Goal: Check status: Check status

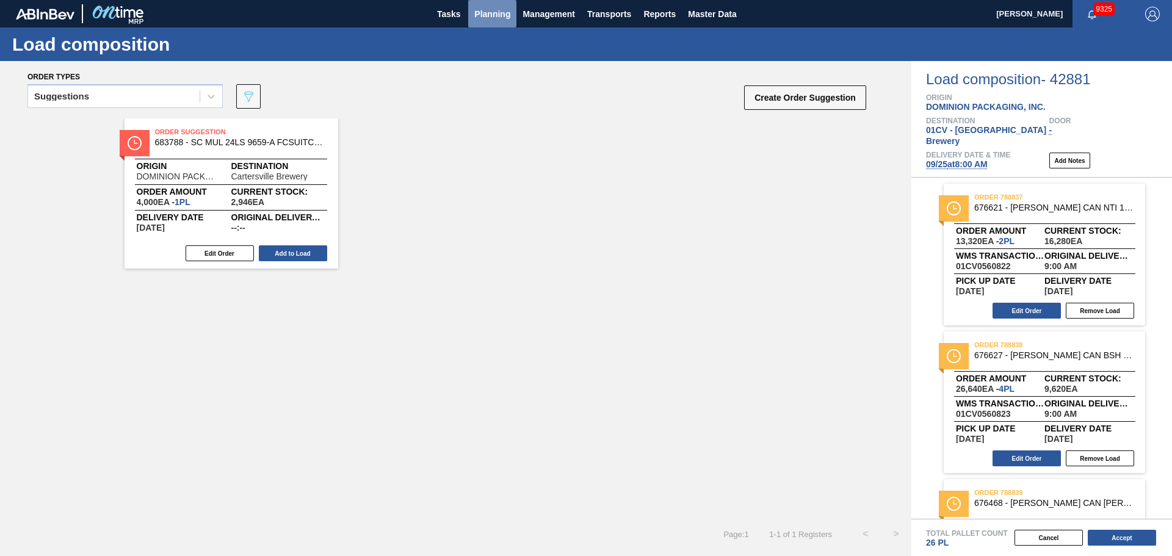
click at [492, 24] on button "Planning" at bounding box center [492, 13] width 48 height 27
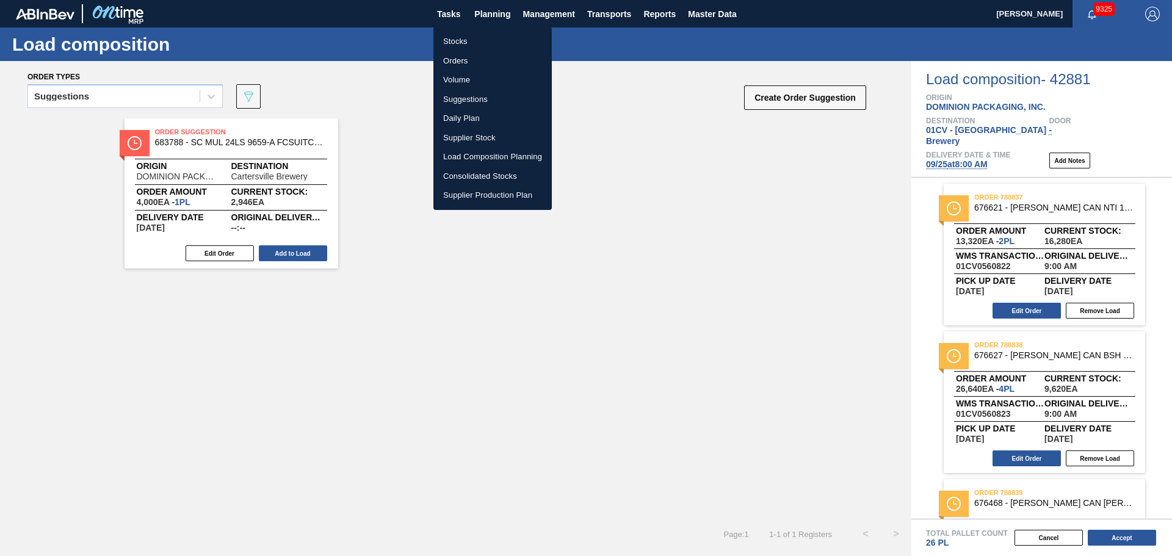
click at [462, 59] on li "Orders" at bounding box center [492, 61] width 118 height 20
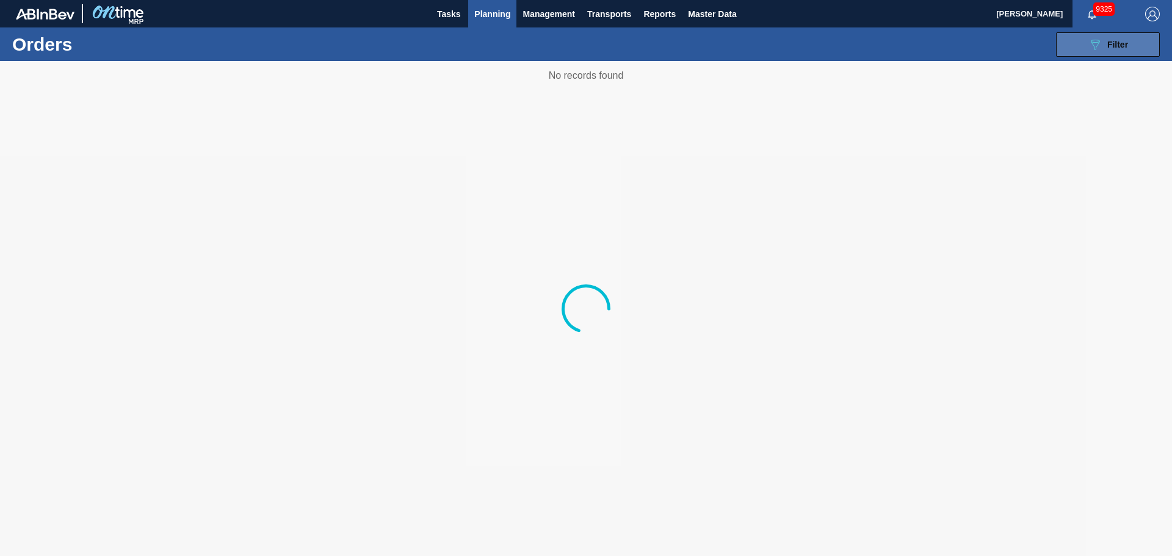
click at [1122, 49] on span "Filter" at bounding box center [1117, 45] width 21 height 10
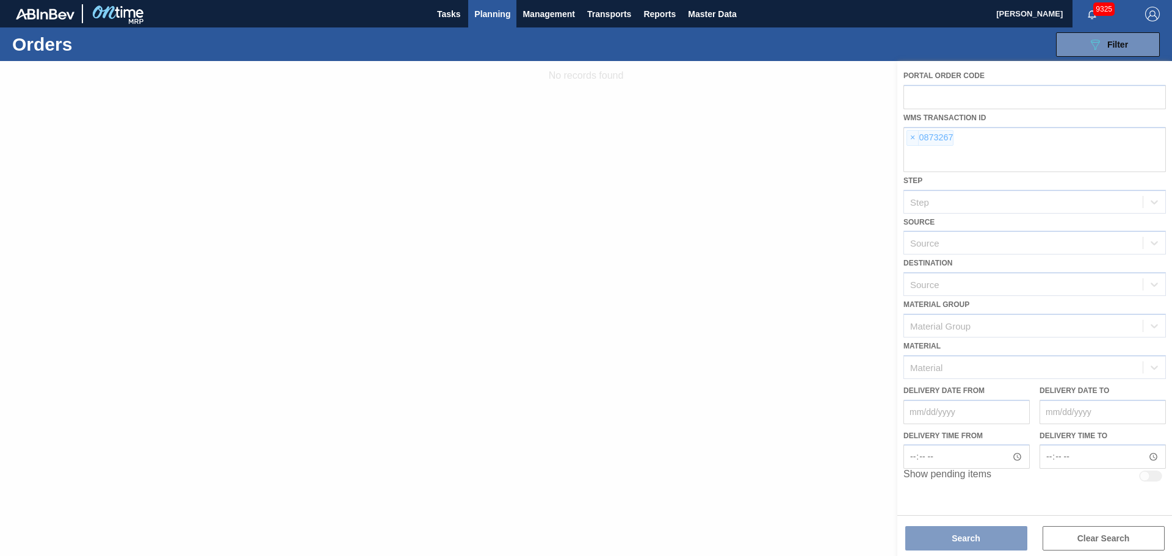
click at [910, 134] on div at bounding box center [586, 308] width 1172 height 495
click at [912, 139] on div at bounding box center [586, 308] width 1172 height 495
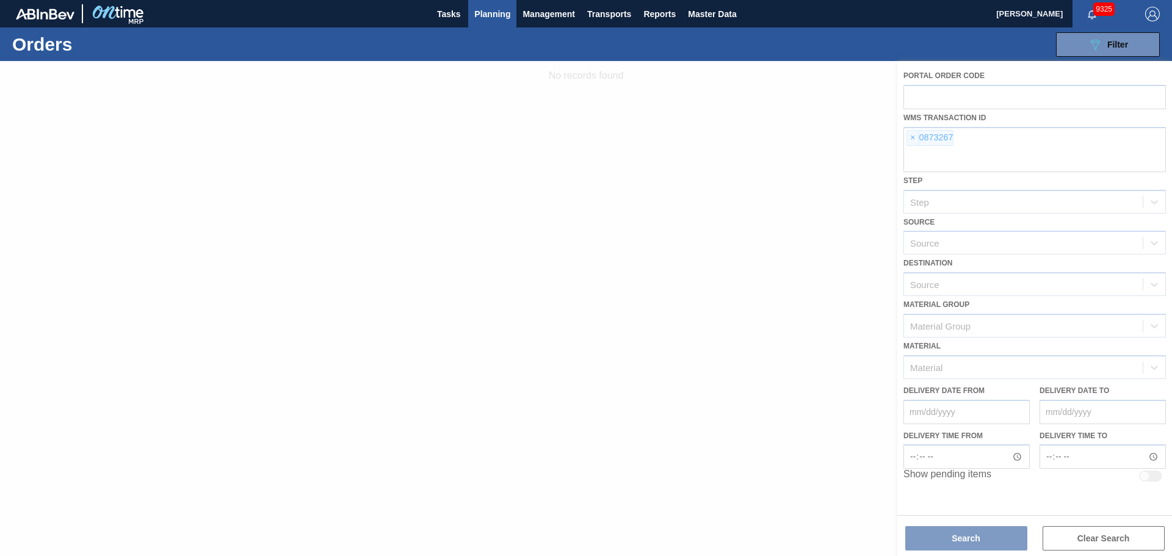
click at [912, 139] on div at bounding box center [586, 308] width 1172 height 495
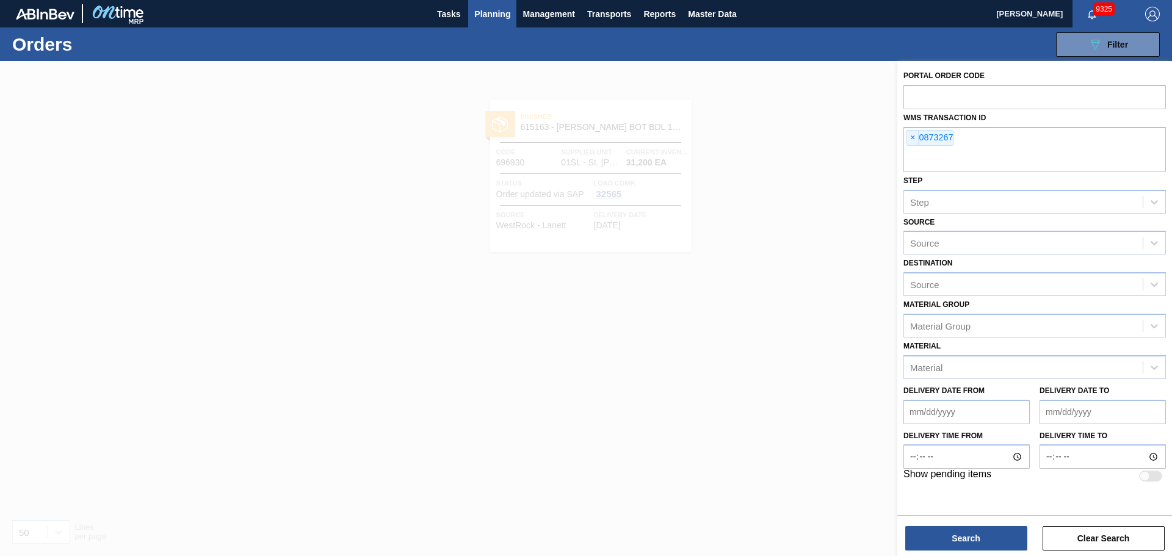
click at [910, 140] on span "×" at bounding box center [913, 138] width 12 height 15
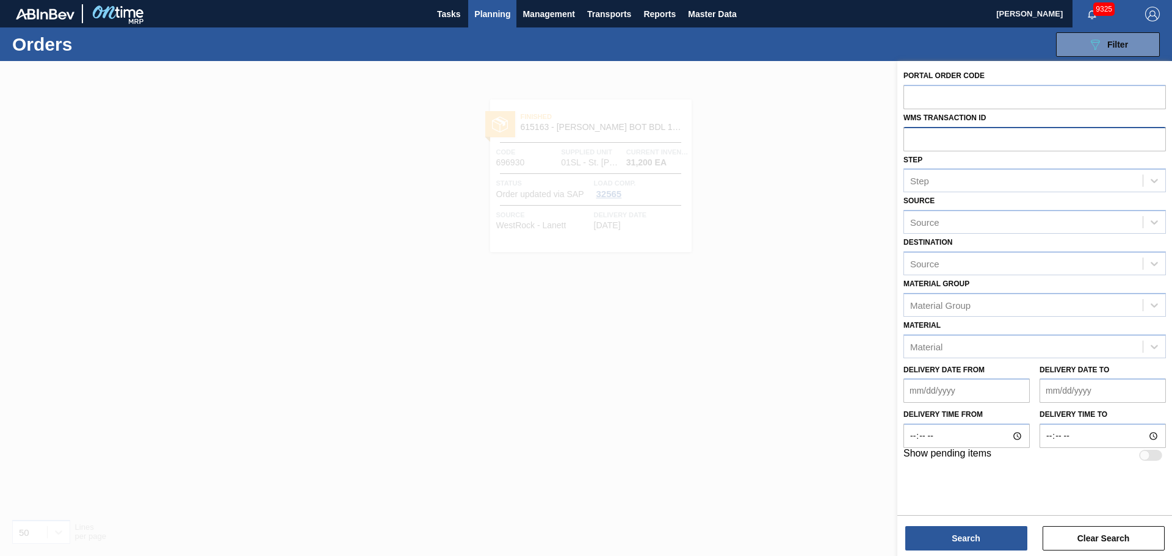
paste input "0889324"
type input "0889324"
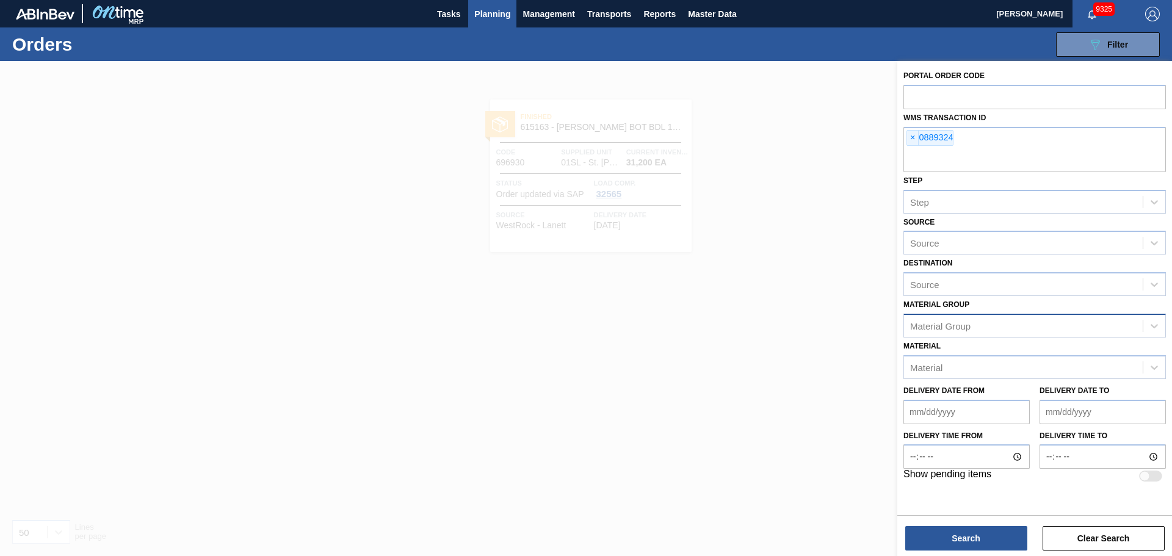
click at [950, 325] on div "Material Group" at bounding box center [940, 325] width 60 height 10
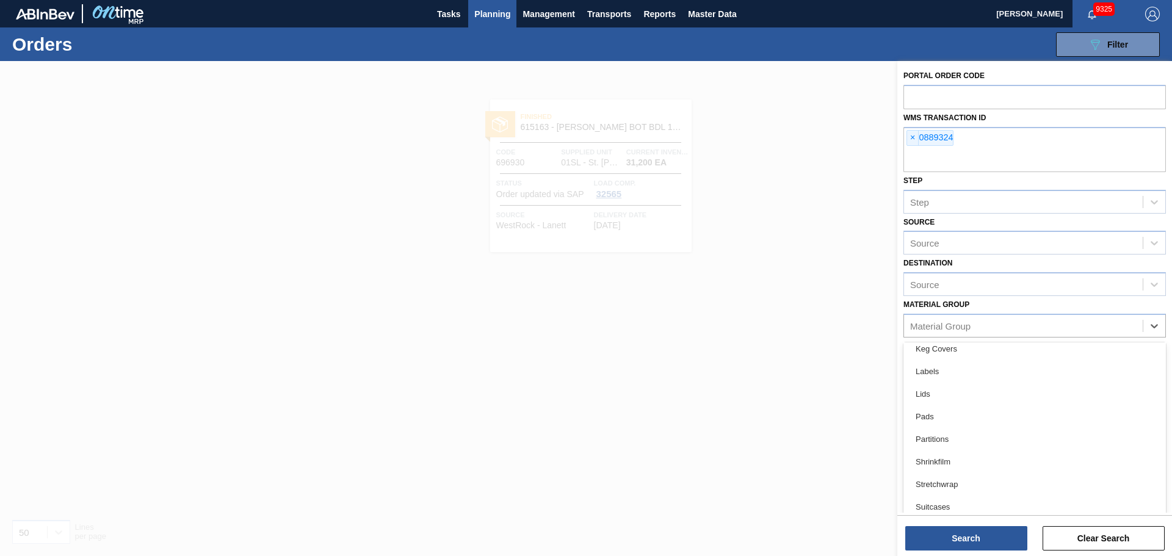
scroll to position [183, 0]
click at [966, 541] on button "Search" at bounding box center [966, 538] width 122 height 24
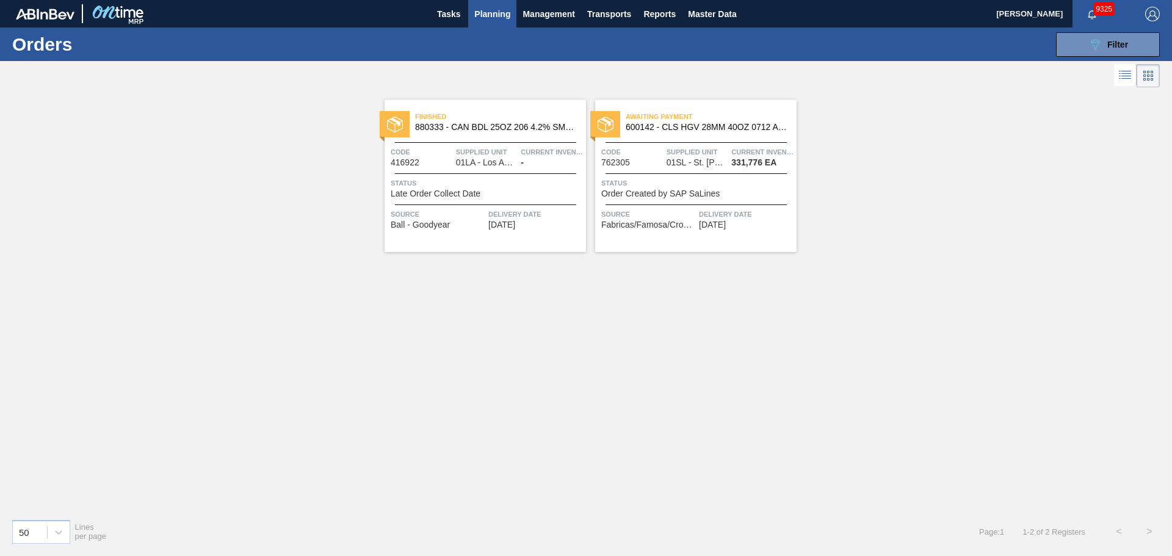
click at [739, 130] on span "600142 - CLS HGV 28MM 40OZ 0712 ALUM GLSBTL 4-COL" at bounding box center [706, 127] width 161 height 9
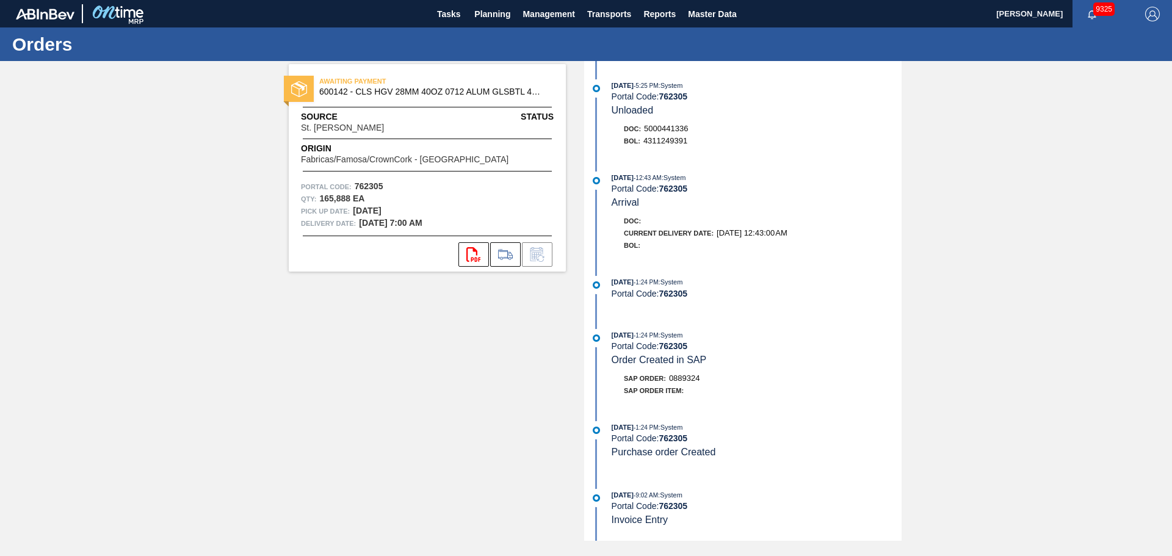
click at [669, 379] on div "SAP Order: 0889324" at bounding box center [662, 378] width 76 height 12
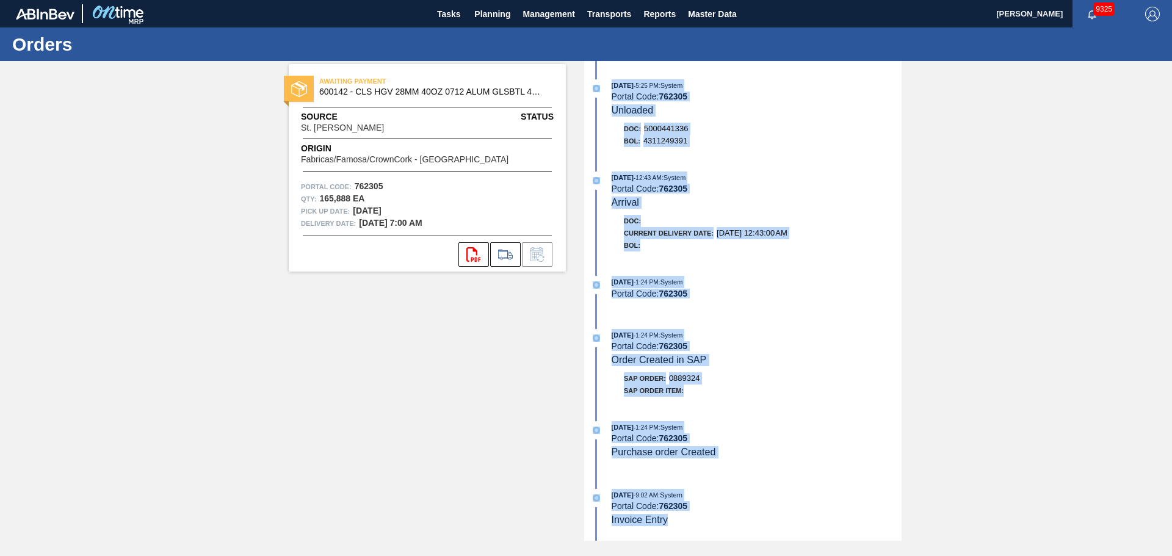
drag, startPoint x: 687, startPoint y: 535, endPoint x: 604, endPoint y: 68, distance: 474.2
click at [604, 68] on div "[DATE] 5:25 PM : System Portal Code: 762305 Unloaded Doc: 5000441336 BOL: 43112…" at bounding box center [744, 301] width 314 height 480
click at [859, 339] on div "[DATE] 1:24 PM : System" at bounding box center [757, 335] width 290 height 12
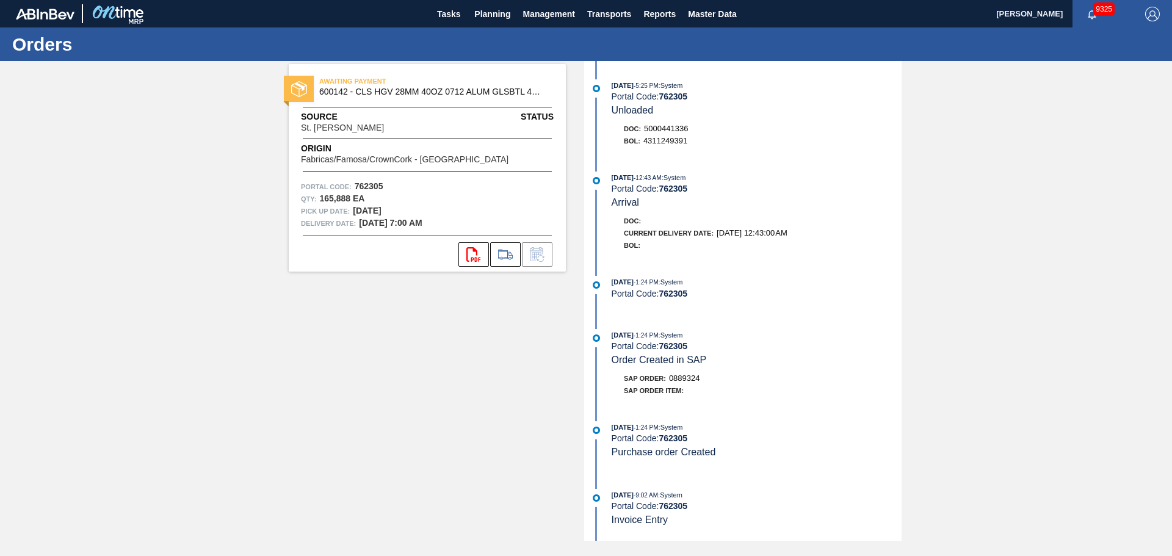
click at [763, 430] on div "[DATE] 1:24 PM : System" at bounding box center [757, 427] width 290 height 12
drag, startPoint x: 775, startPoint y: 144, endPoint x: 640, endPoint y: 95, distance: 144.3
click at [775, 144] on div "BOL: 4311249391" at bounding box center [763, 141] width 278 height 12
click at [483, 12] on span "Planning" at bounding box center [492, 14] width 36 height 15
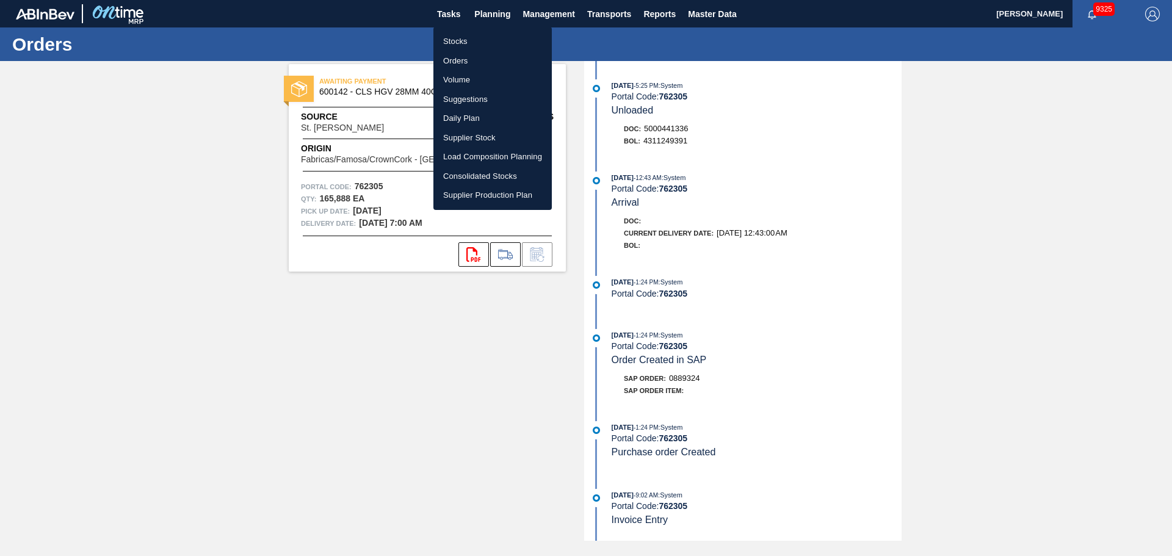
click at [458, 61] on li "Orders" at bounding box center [492, 61] width 118 height 20
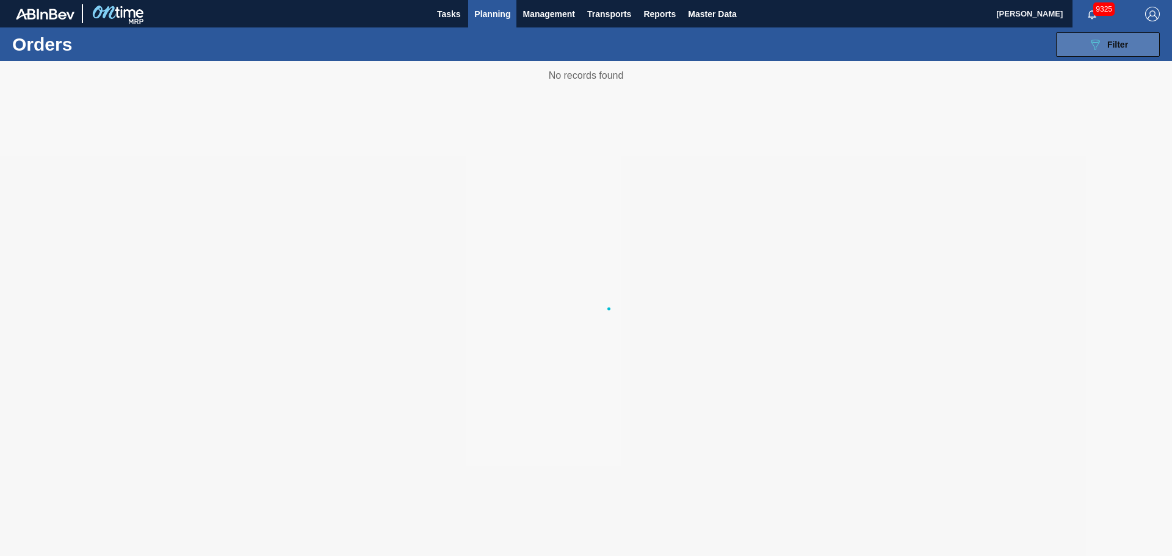
click at [1108, 38] on div "089F7B8B-B2A5-4AFE-B5C0-19BA573D28AC Filter" at bounding box center [1108, 44] width 40 height 15
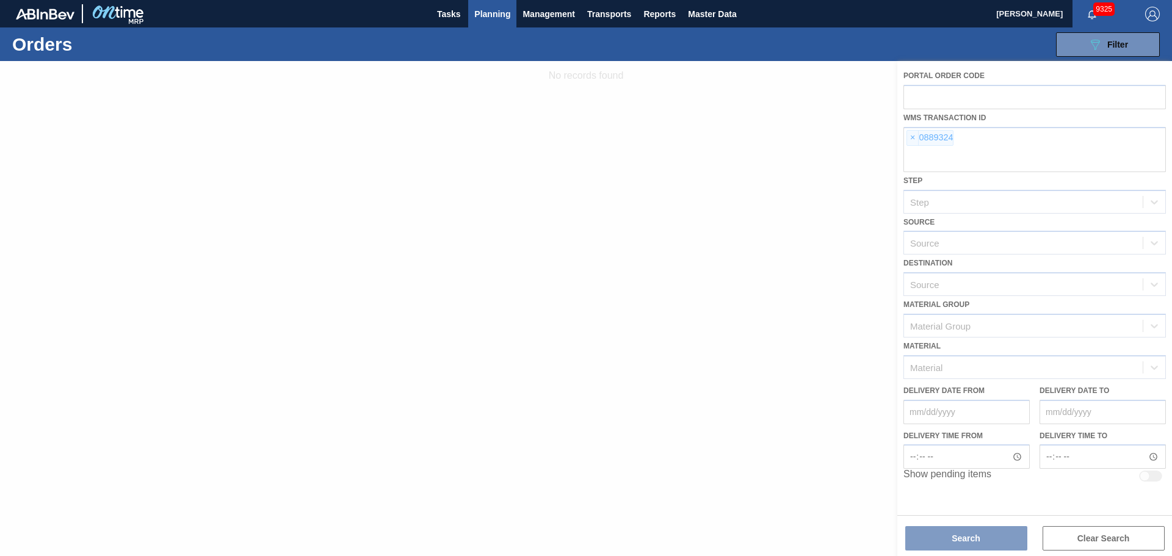
click at [914, 139] on div at bounding box center [586, 308] width 1172 height 495
click at [911, 142] on span "×" at bounding box center [913, 138] width 12 height 15
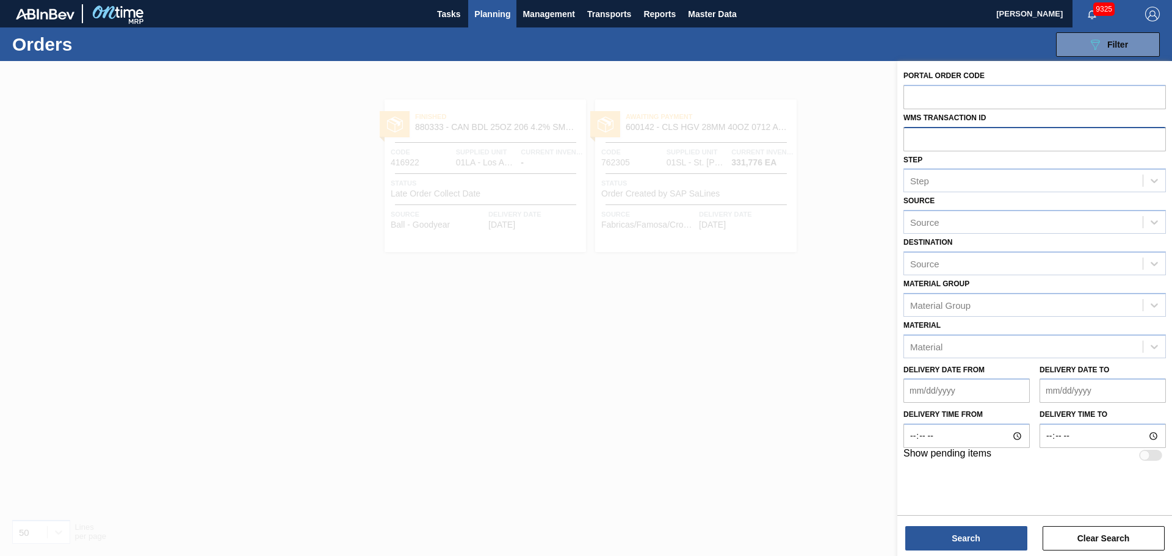
paste input "0555862"
type input "0555862"
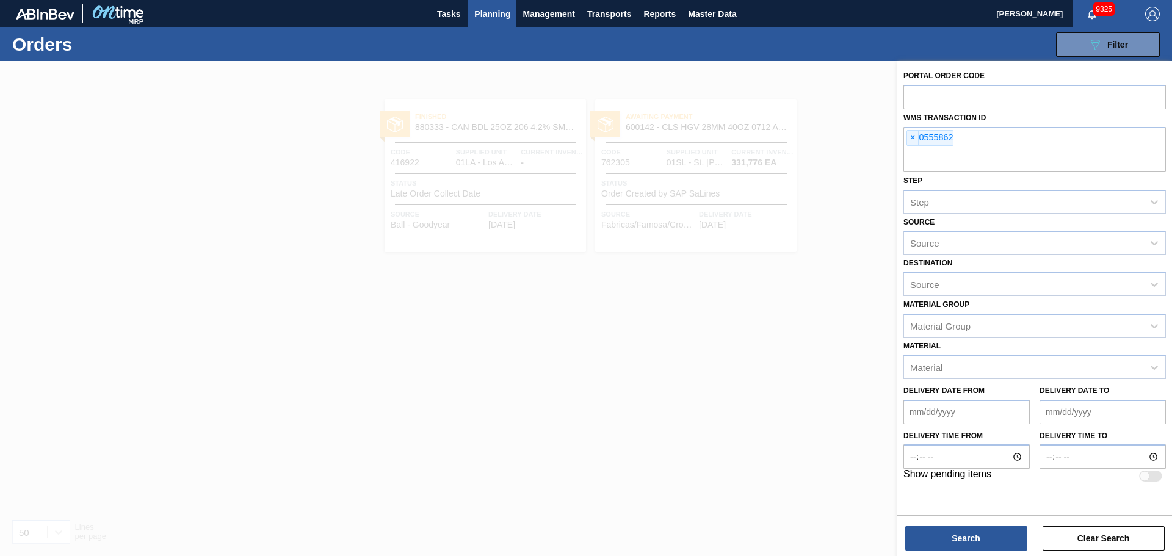
click at [966, 550] on button "Search" at bounding box center [966, 538] width 122 height 24
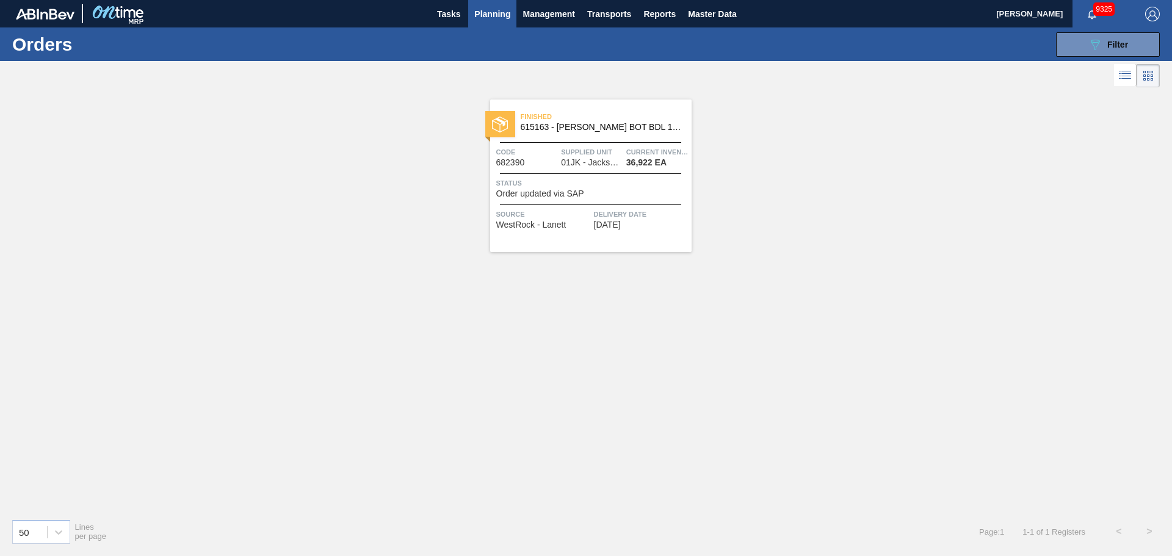
click at [602, 123] on span "615163 - [PERSON_NAME] BOT BDL 16OZ AL BOT 15/16 AB 0922 B" at bounding box center [601, 127] width 161 height 9
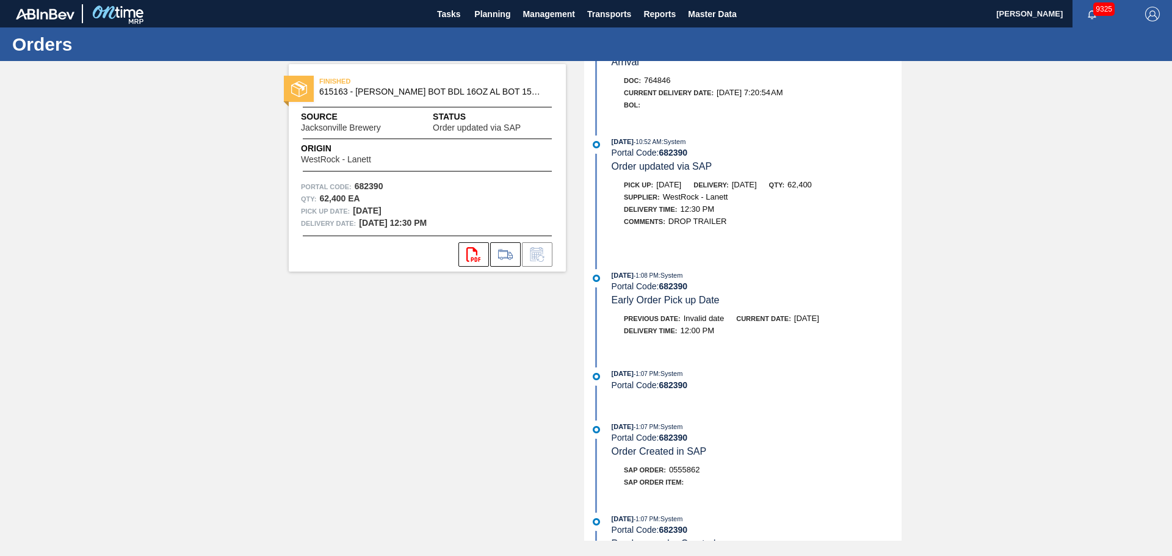
scroll to position [366, 0]
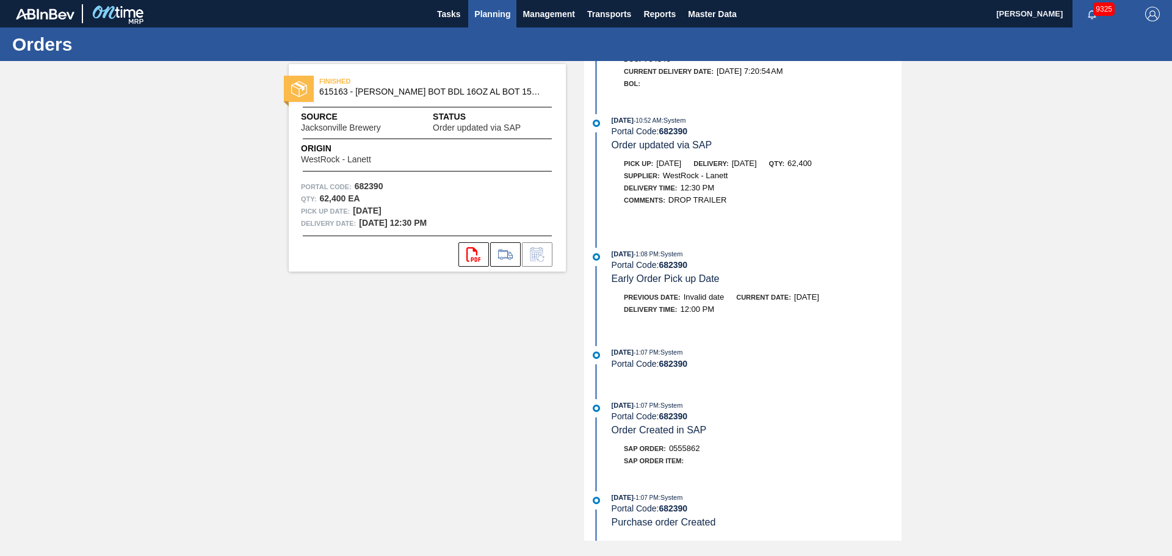
click at [502, 18] on span "Planning" at bounding box center [492, 14] width 36 height 15
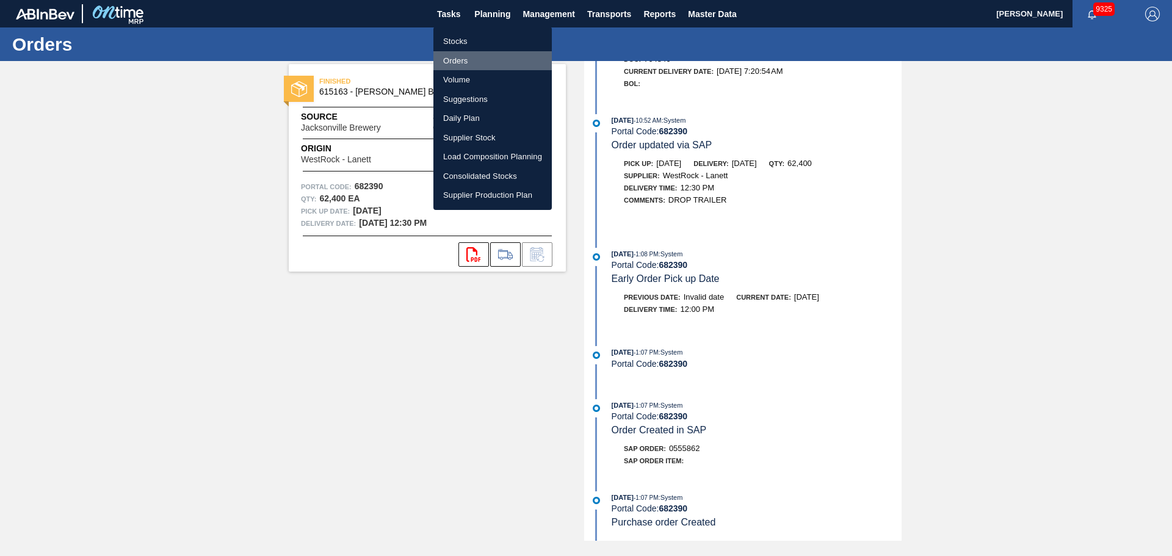
click at [466, 62] on li "Orders" at bounding box center [492, 61] width 118 height 20
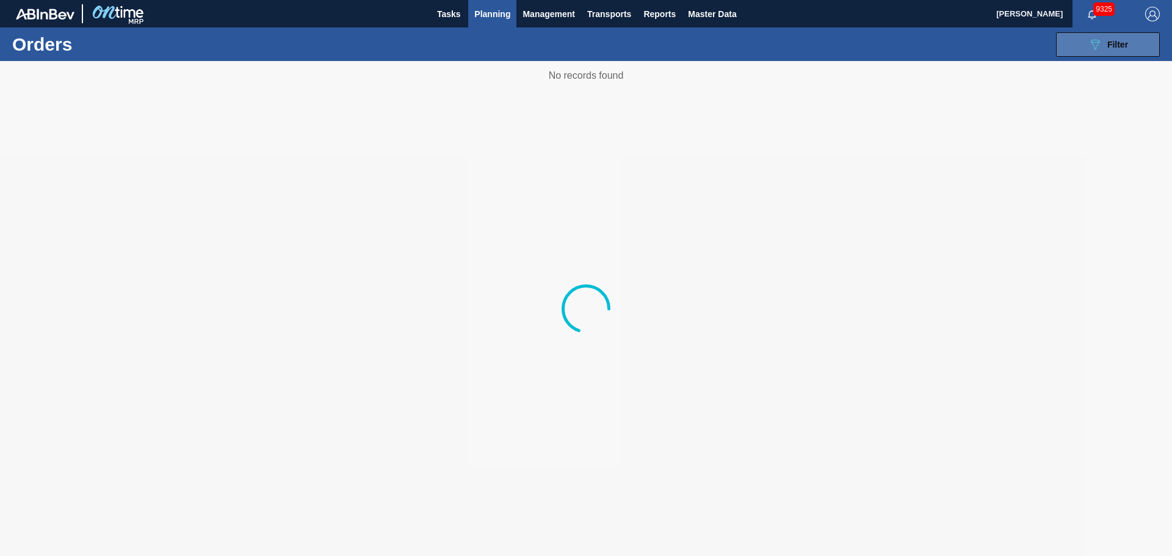
click at [1106, 43] on div "089F7B8B-B2A5-4AFE-B5C0-19BA573D28AC Filter" at bounding box center [1108, 44] width 40 height 15
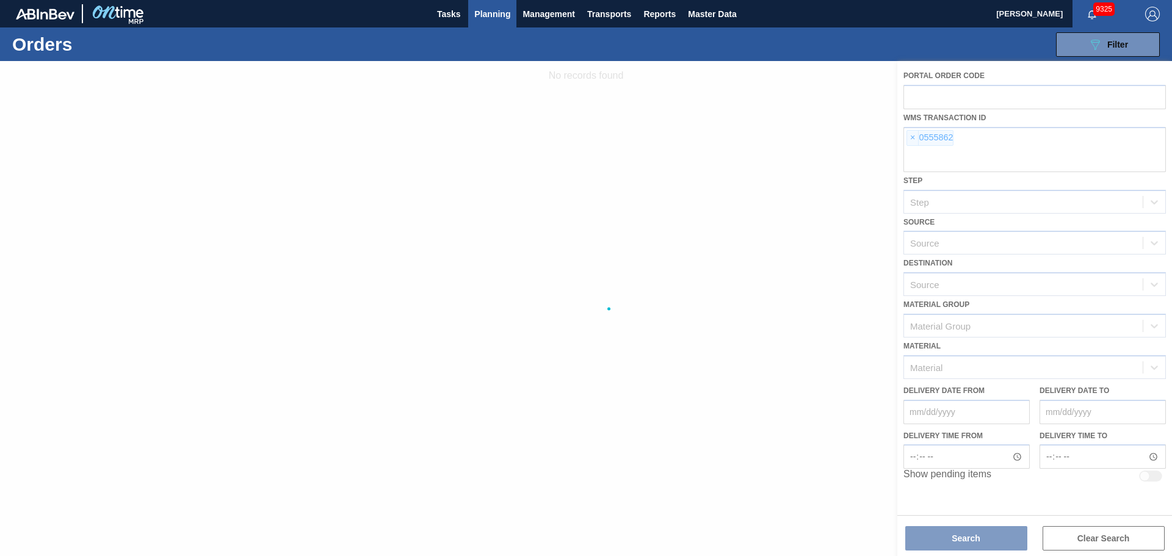
click at [911, 137] on div at bounding box center [586, 308] width 1172 height 495
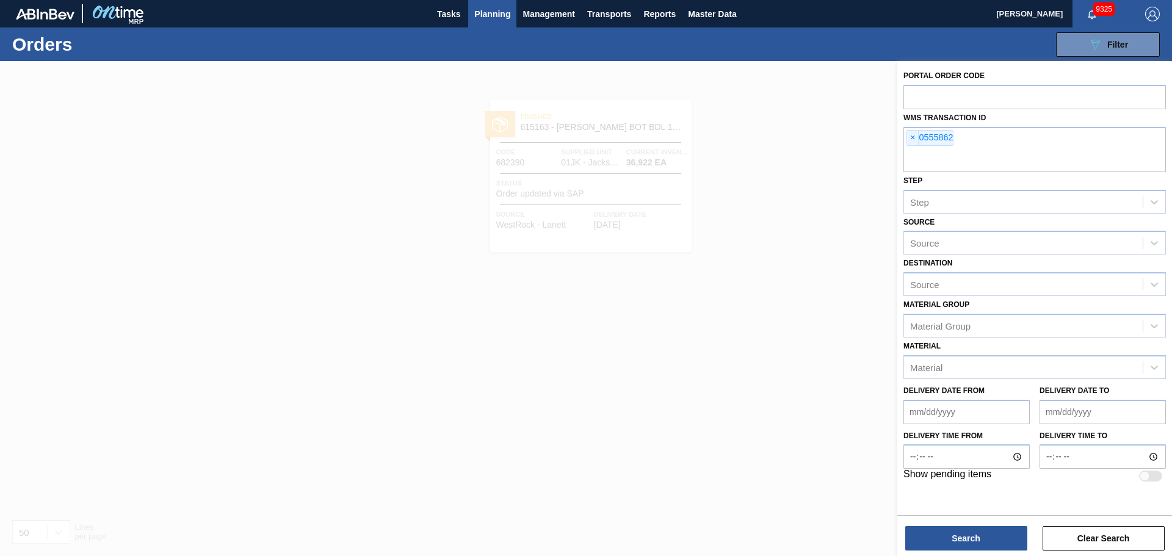
click at [911, 137] on span "×" at bounding box center [913, 138] width 12 height 15
paste input "0888546"
type input "0888546"
click at [975, 535] on button "Search" at bounding box center [966, 538] width 122 height 24
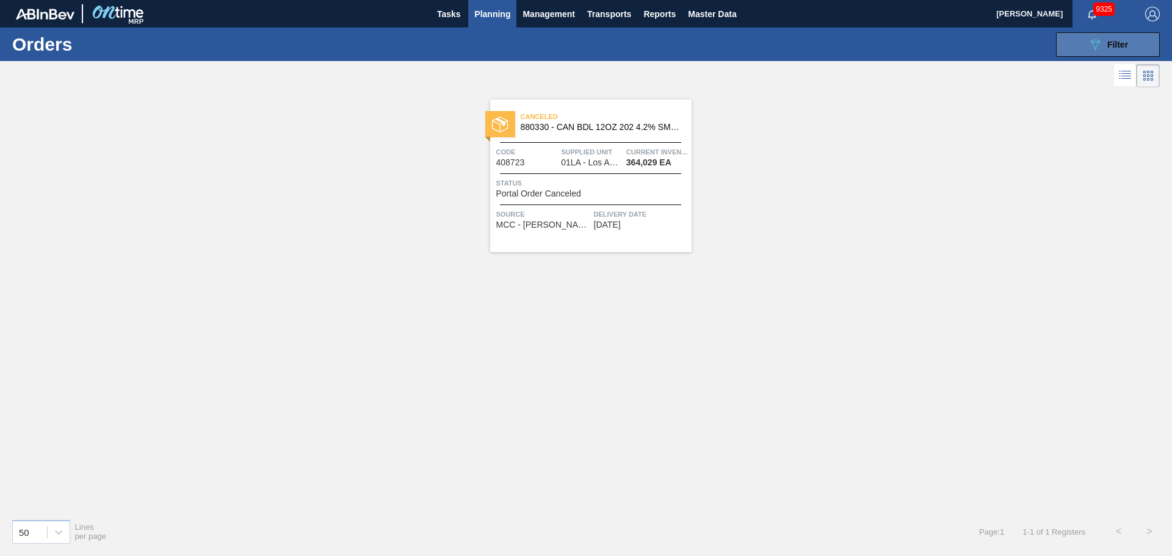
click at [1126, 50] on div "089F7B8B-B2A5-4AFE-B5C0-19BA573D28AC Filter" at bounding box center [1108, 44] width 40 height 15
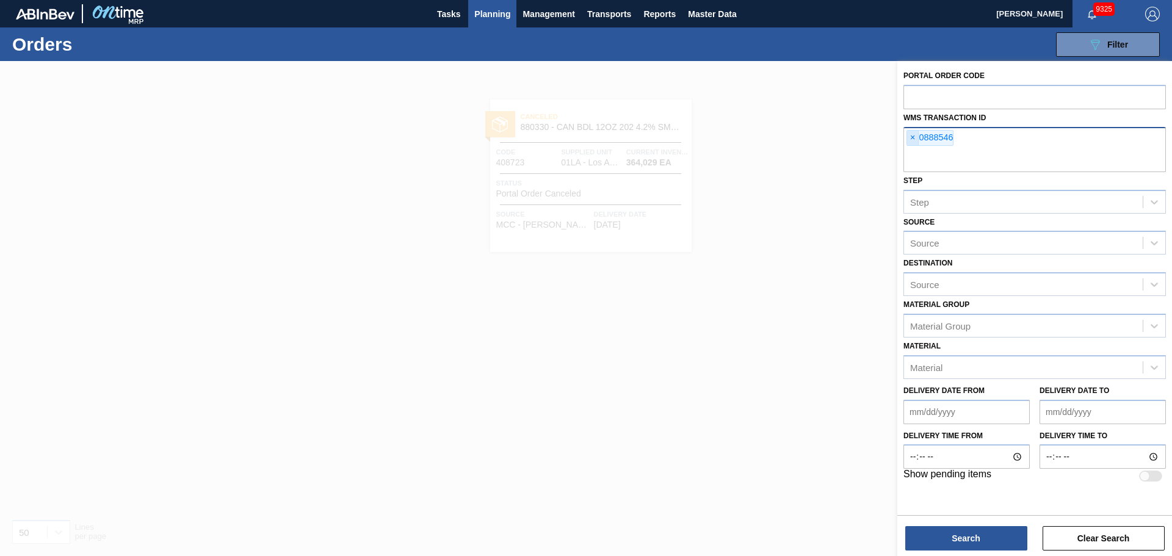
click at [910, 138] on span "×" at bounding box center [913, 138] width 12 height 15
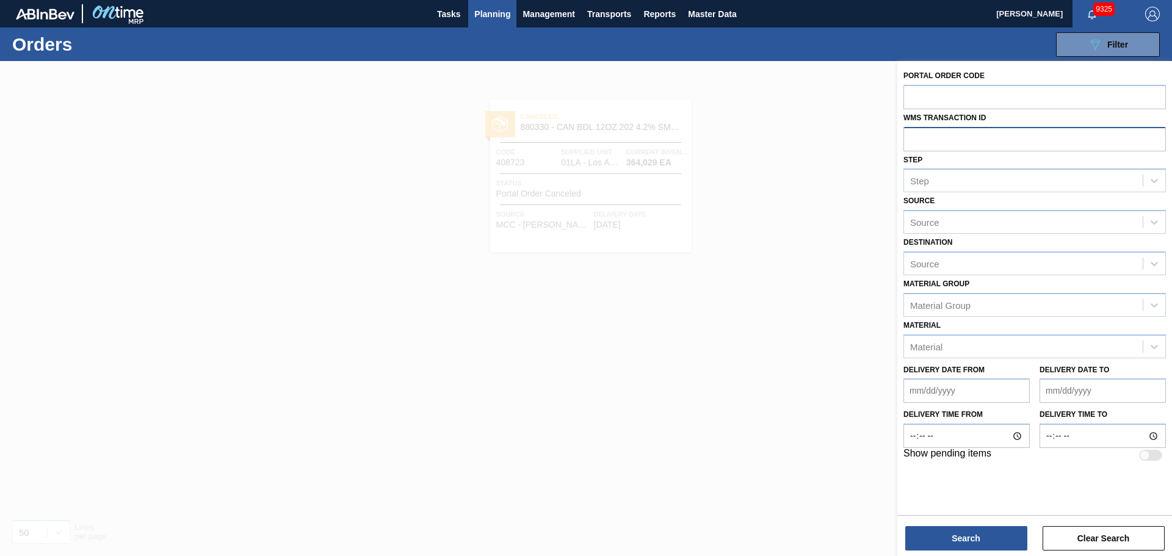
paste input "0889321"
type input "0889321"
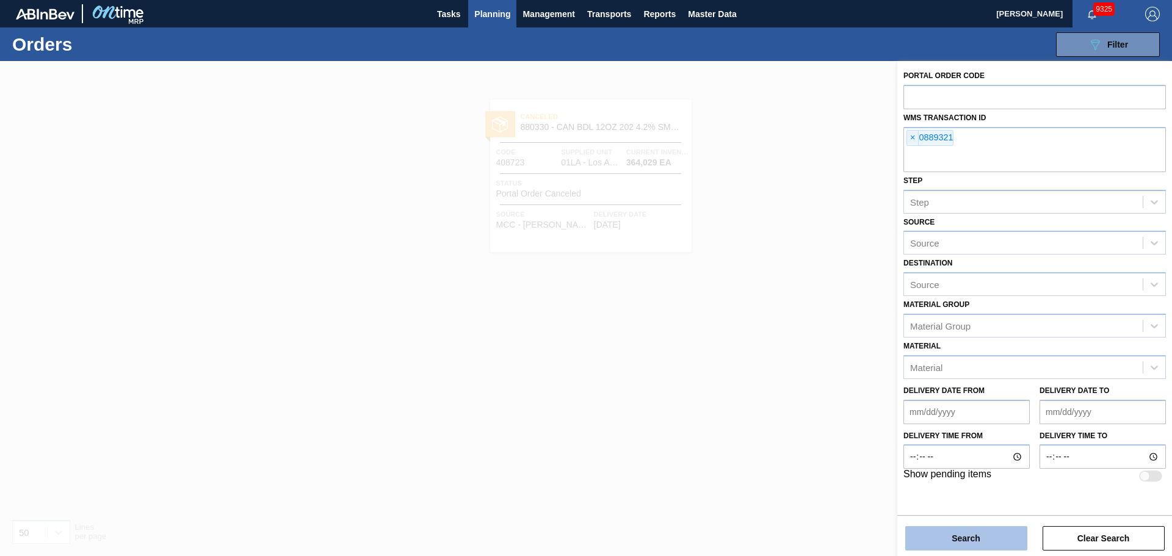
click at [964, 546] on button "Search" at bounding box center [966, 538] width 122 height 24
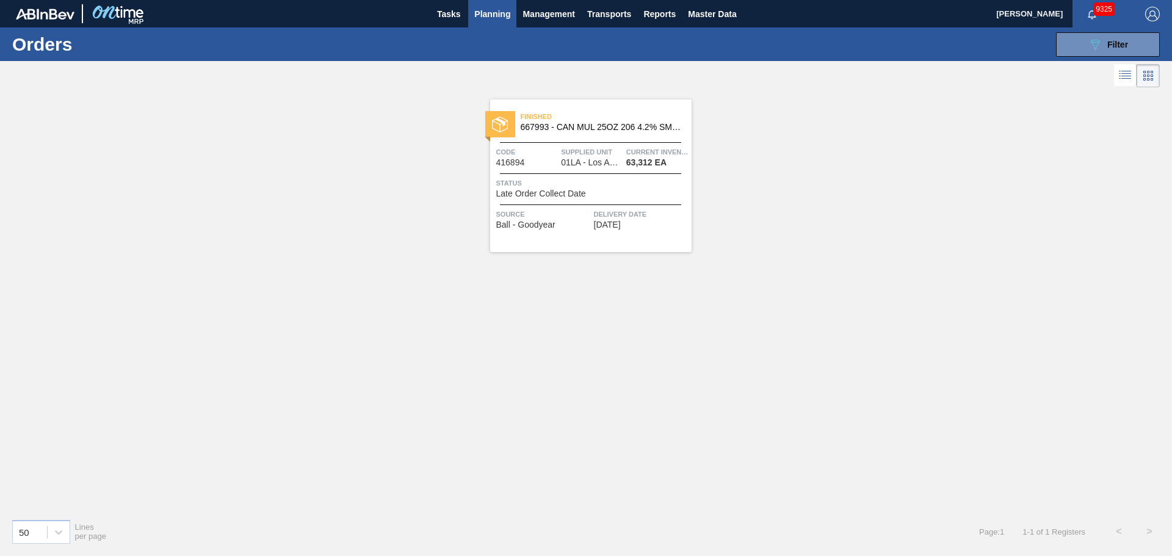
click at [504, 20] on span "Planning" at bounding box center [492, 14] width 36 height 15
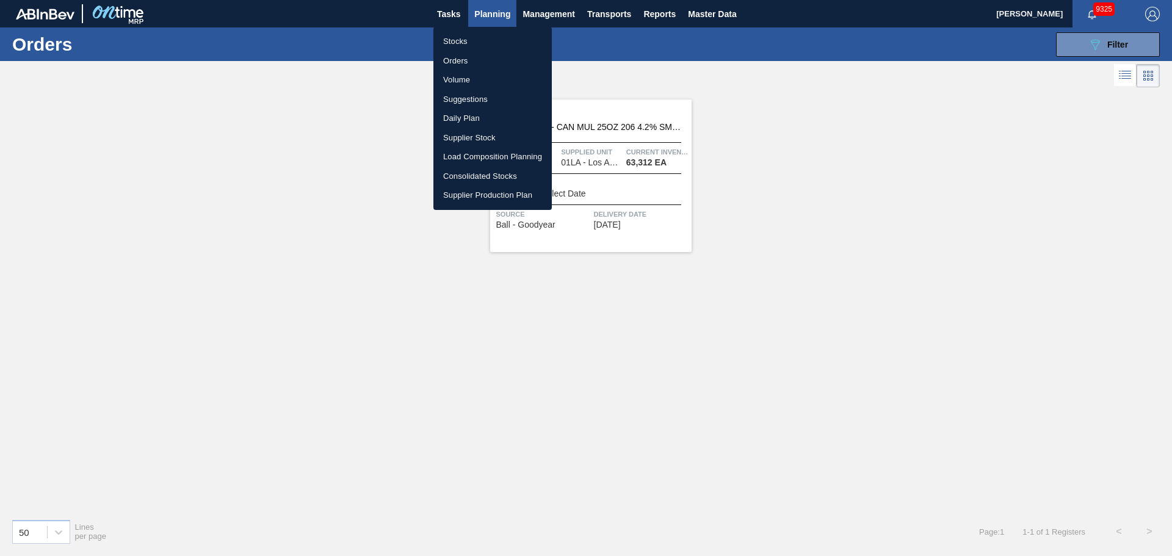
click at [1082, 52] on div at bounding box center [586, 278] width 1172 height 556
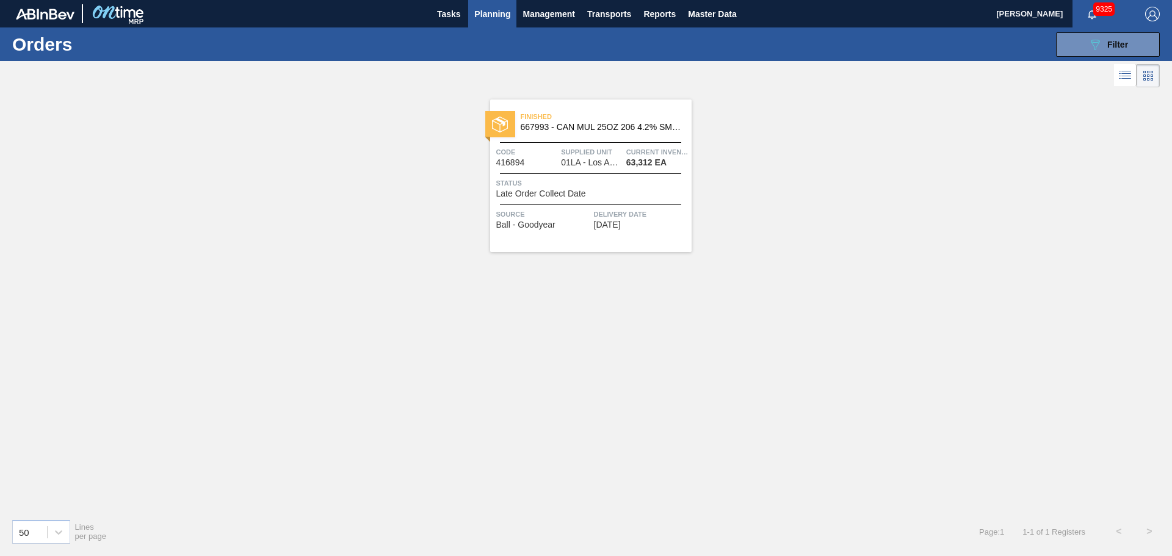
click at [1087, 0] on body "Tasks Planning Management Transports Reports Master Data [PERSON_NAME] 9325 Mar…" at bounding box center [586, 0] width 1172 height 0
click at [1096, 44] on icon "089F7B8B-B2A5-4AFE-B5C0-19BA573D28AC" at bounding box center [1095, 44] width 15 height 15
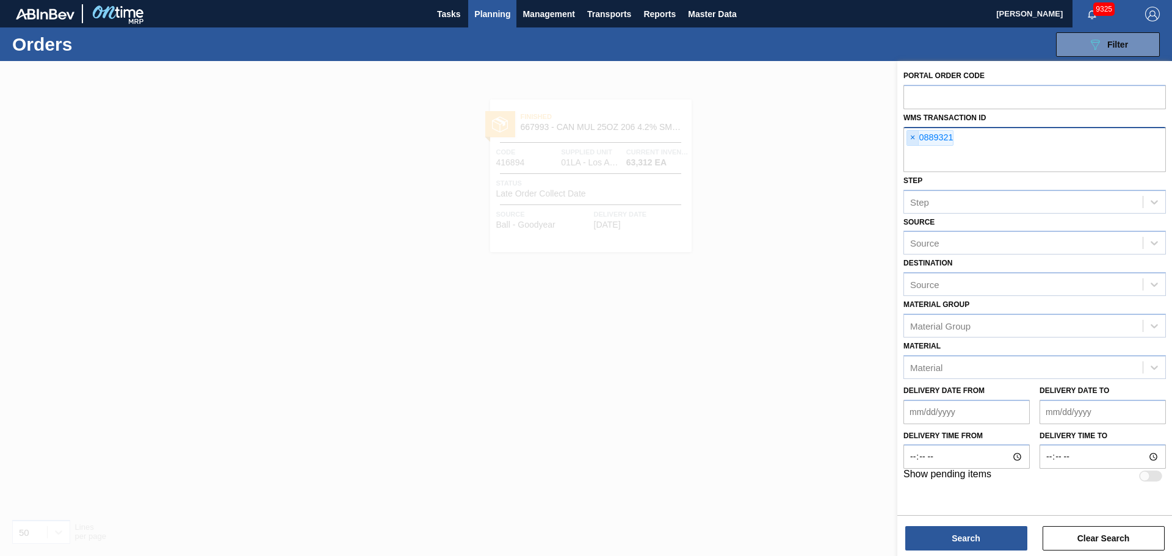
click at [911, 136] on span "×" at bounding box center [913, 138] width 12 height 15
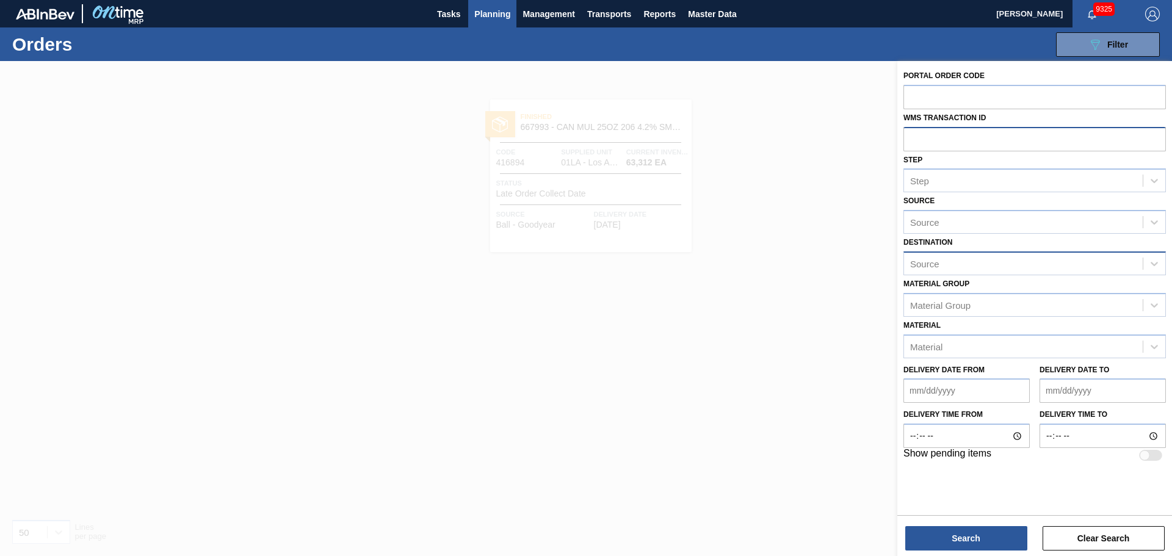
click at [945, 258] on div "Source" at bounding box center [1023, 264] width 239 height 18
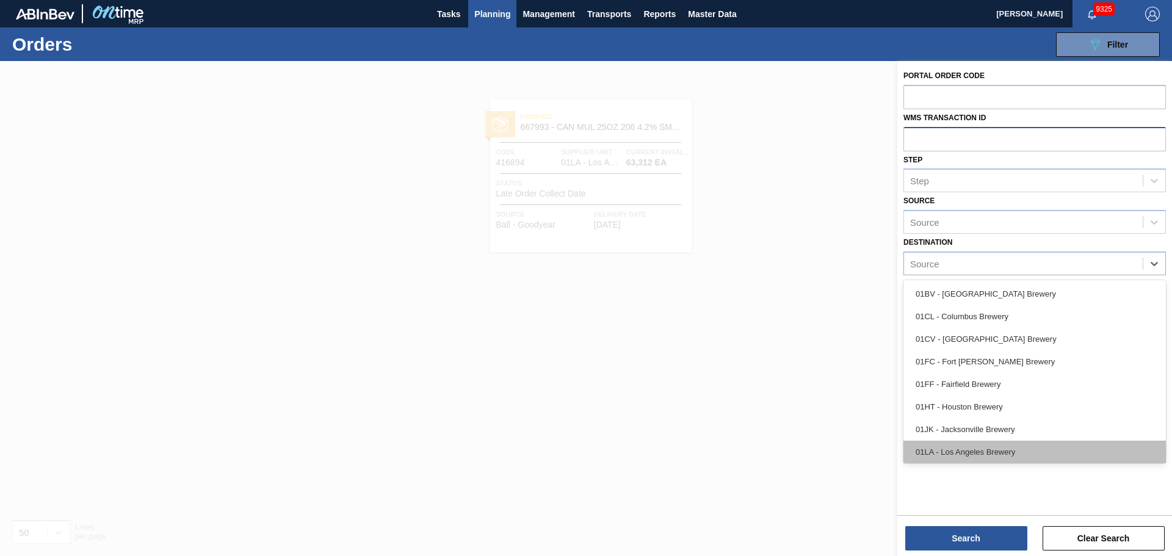
type input "s"
click at [968, 446] on div "01SL - St. [PERSON_NAME]" at bounding box center [1034, 452] width 262 height 23
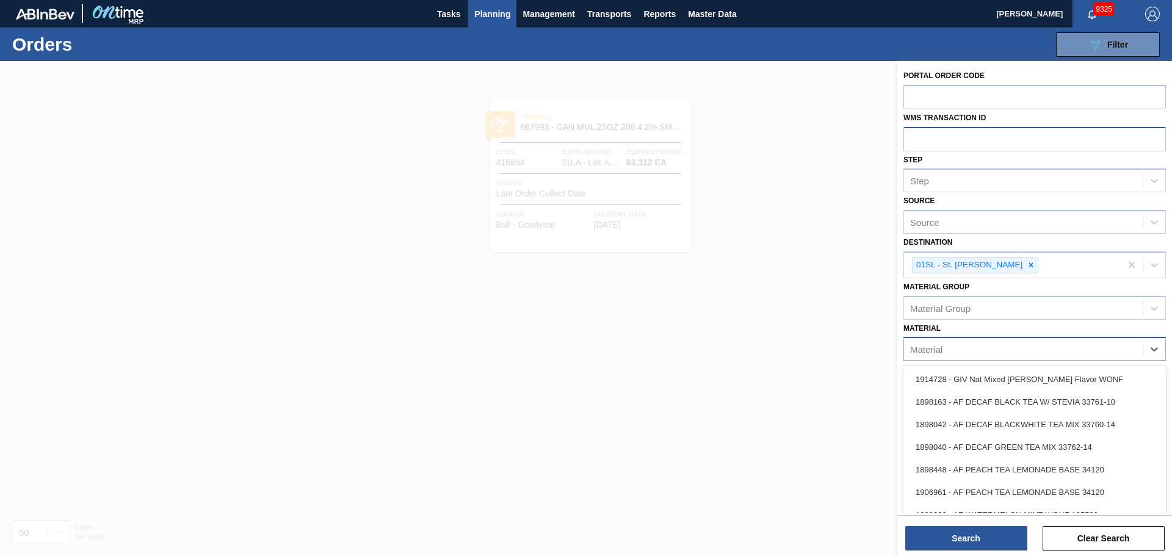
click at [950, 351] on div "Material" at bounding box center [1023, 350] width 239 height 18
type input "677281"
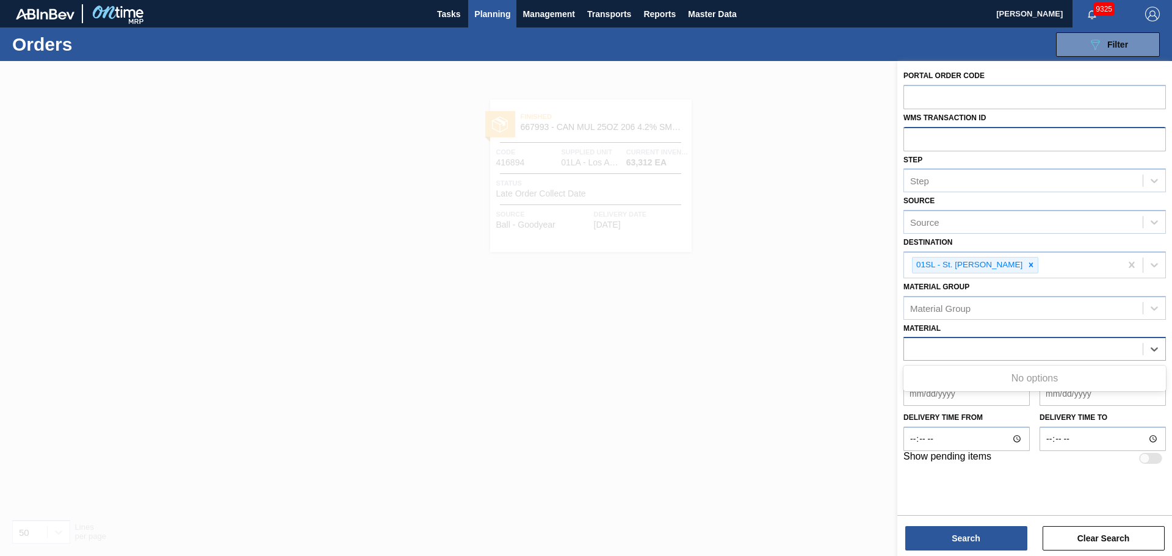
click at [1073, 346] on div "677281" at bounding box center [1023, 350] width 239 height 18
click at [1145, 348] on div at bounding box center [1154, 349] width 22 height 22
click at [943, 145] on input "text" at bounding box center [1034, 138] width 262 height 23
paste input "0889324"
type input "0889324"
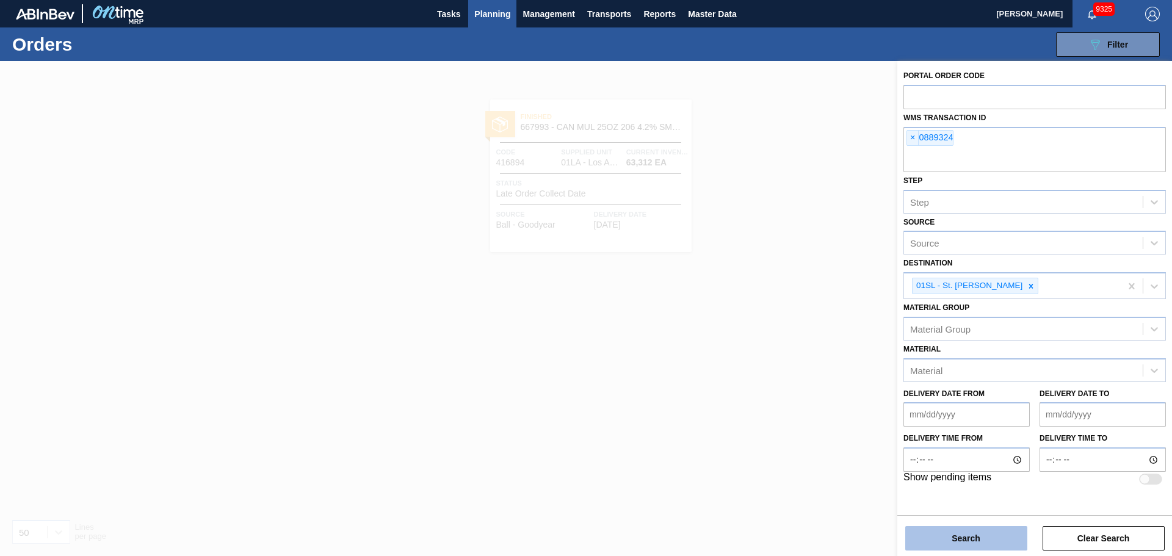
drag, startPoint x: 976, startPoint y: 516, endPoint x: 972, endPoint y: 538, distance: 21.8
click at [976, 518] on div "Search Clear Search" at bounding box center [1034, 532] width 275 height 34
click at [972, 538] on button "Search" at bounding box center [966, 538] width 122 height 24
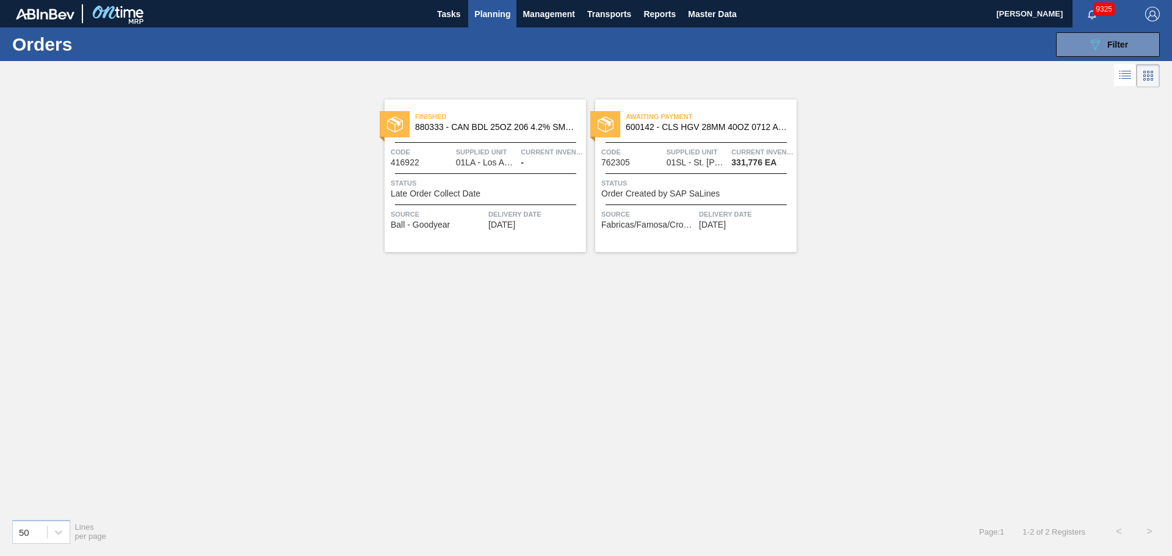
click at [693, 143] on div "Awaiting Payment 600142 - CLS HGV 28MM 40OZ 0712 ALUM GLSBTL 4-COL Code 762305 …" at bounding box center [695, 176] width 201 height 153
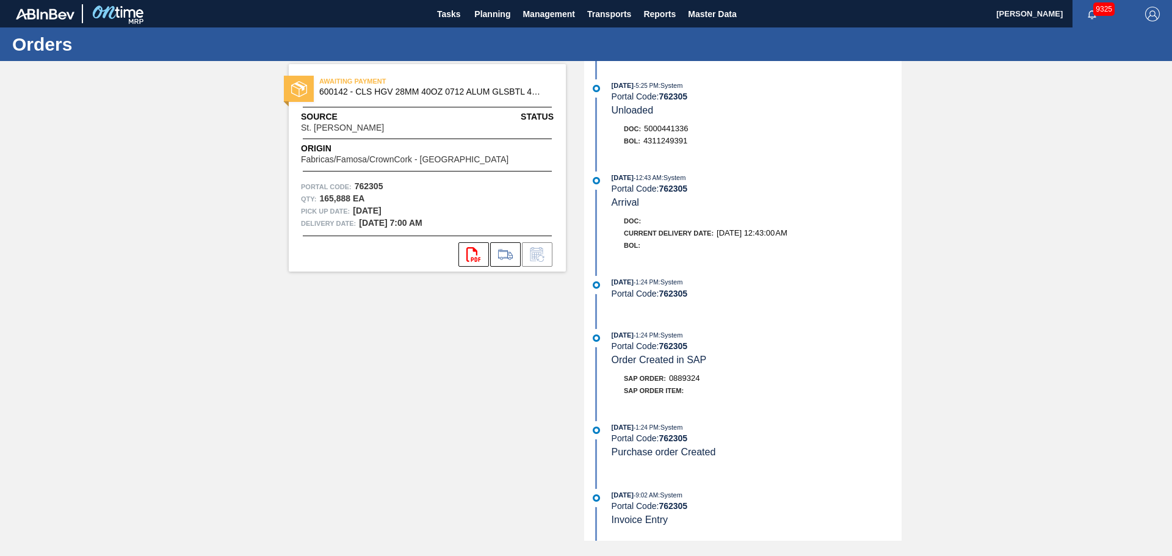
click at [743, 408] on div "[DATE] 5:25 PM : System Portal Code: 762305 Unloaded Doc: 5000441336 BOL: 43112…" at bounding box center [744, 301] width 314 height 480
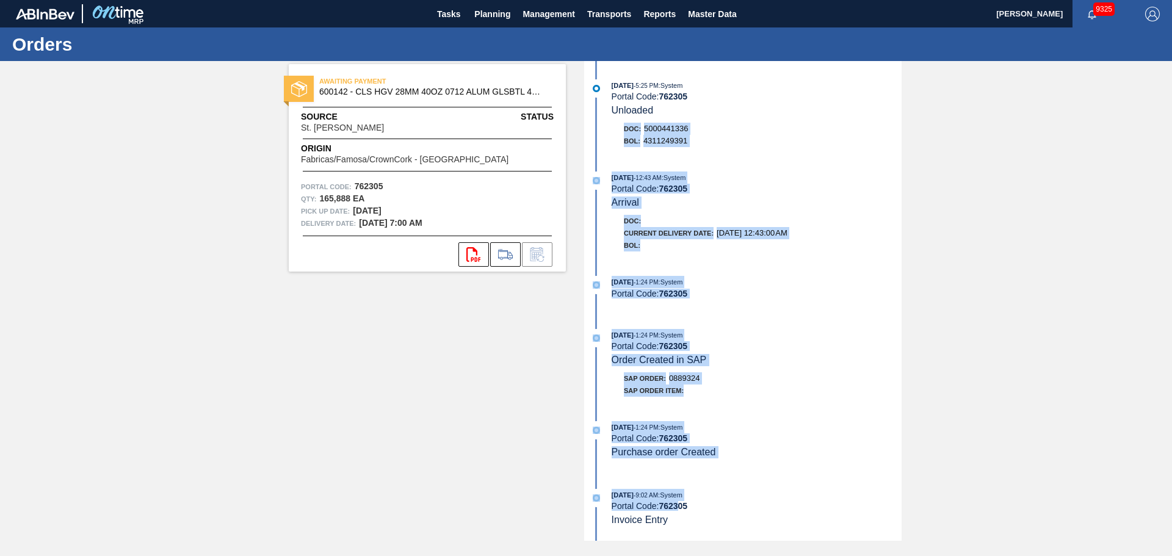
drag, startPoint x: 681, startPoint y: 518, endPoint x: 590, endPoint y: 131, distance: 398.0
click at [590, 131] on div "[DATE] 5:25 PM : System Portal Code: 762305 Unloaded Doc: 5000441336 BOL: 43112…" at bounding box center [744, 301] width 314 height 480
click at [776, 289] on div "Portal Code: 762305" at bounding box center [757, 294] width 290 height 10
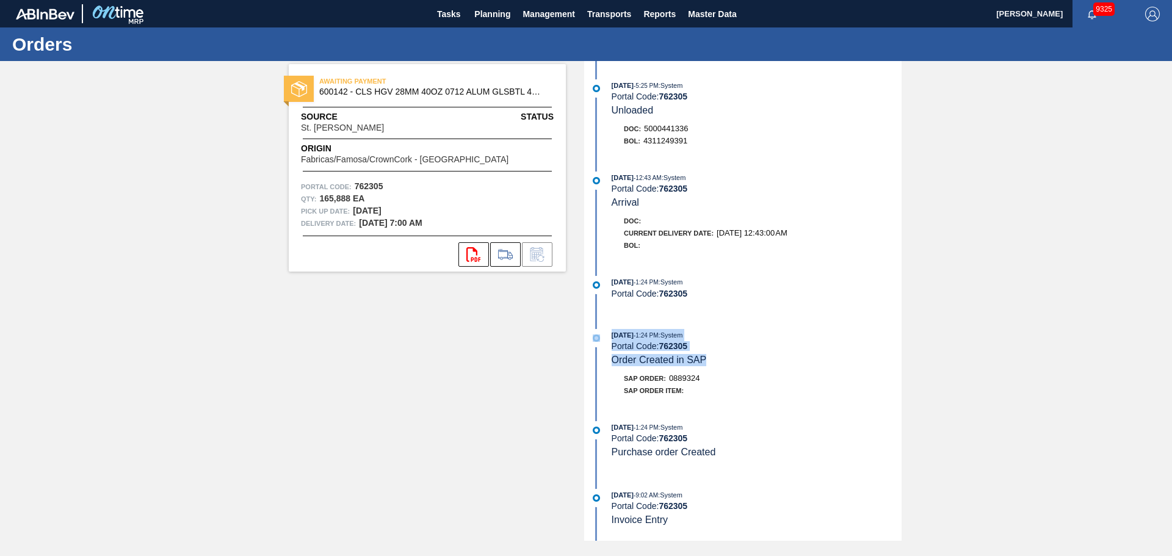
drag, startPoint x: 608, startPoint y: 333, endPoint x: 709, endPoint y: 361, distance: 104.4
click at [709, 361] on div "[DATE] 1:24 PM : System Portal Code: 762305 Order Created in SAP" at bounding box center [744, 347] width 314 height 37
click at [711, 339] on div "[DATE] 1:24 PM : System" at bounding box center [757, 335] width 290 height 12
drag, startPoint x: 701, startPoint y: 336, endPoint x: 678, endPoint y: 335, distance: 23.9
click at [678, 335] on div "[DATE] 1:24 PM : System" at bounding box center [757, 335] width 290 height 12
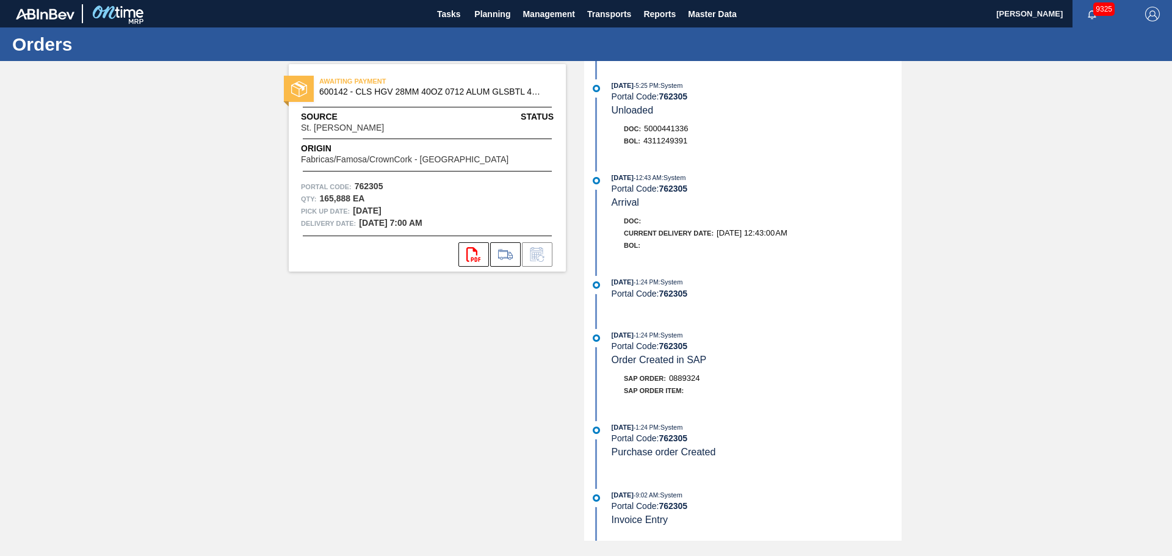
drag, startPoint x: 766, startPoint y: 408, endPoint x: 763, endPoint y: 421, distance: 12.6
click at [766, 409] on div "[DATE] 5:25 PM : System Portal Code: 762305 Unloaded Doc: 5000441336 BOL: 43112…" at bounding box center [744, 301] width 314 height 480
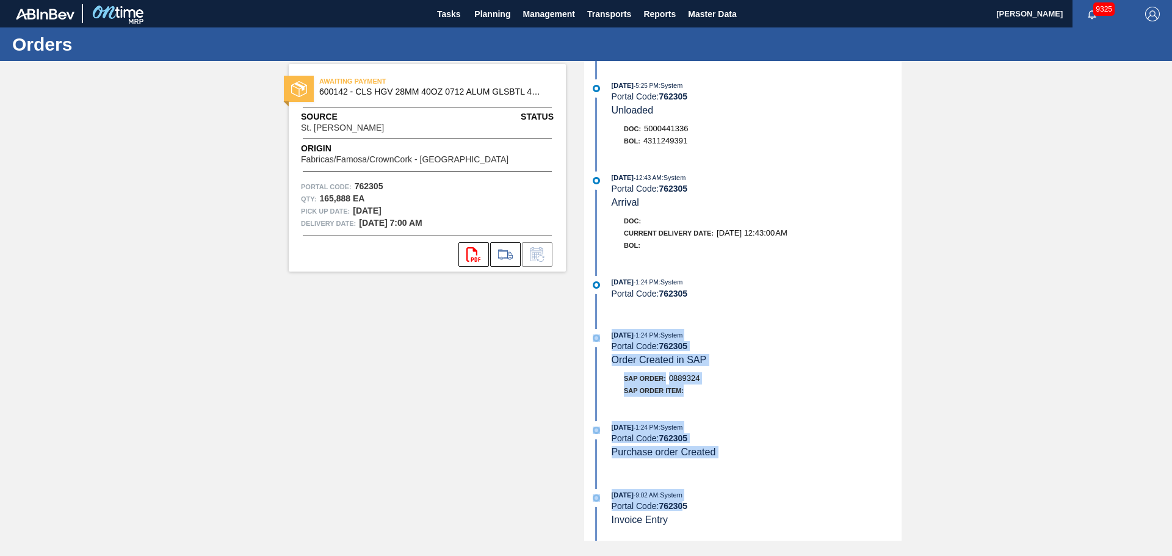
drag, startPoint x: 686, startPoint y: 518, endPoint x: 599, endPoint y: 336, distance: 201.8
click at [599, 336] on div "[DATE] 5:25 PM : System Portal Code: 762305 Unloaded Doc: 5000441336 BOL: 43112…" at bounding box center [744, 301] width 314 height 480
click at [761, 351] on div "[DATE] 1:24 PM : System Portal Code: 762305 Order Created in SAP" at bounding box center [757, 347] width 290 height 37
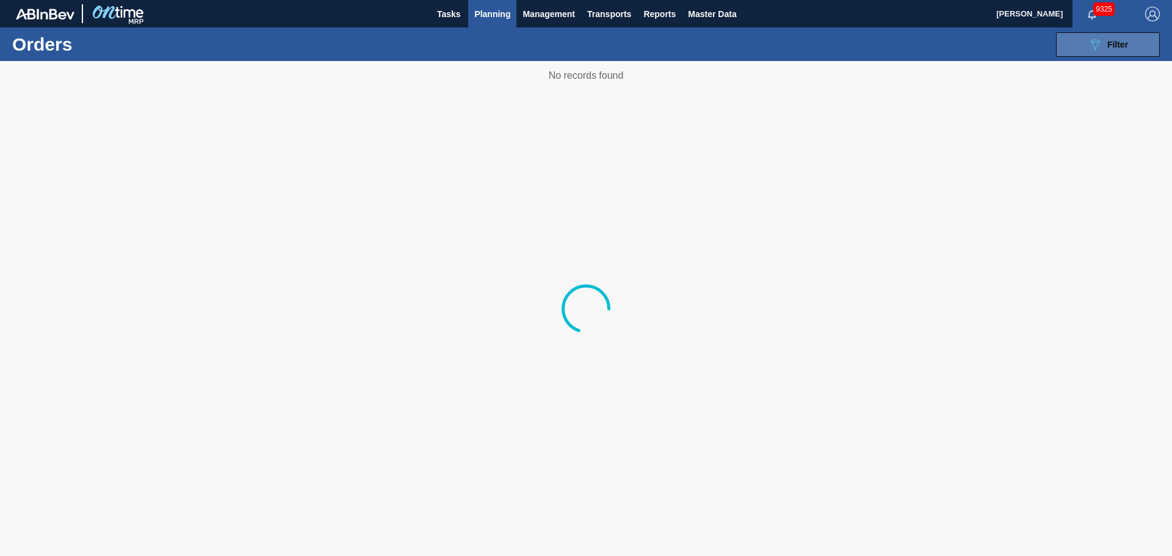
click at [1097, 48] on icon "089F7B8B-B2A5-4AFE-B5C0-19BA573D28AC" at bounding box center [1095, 44] width 15 height 15
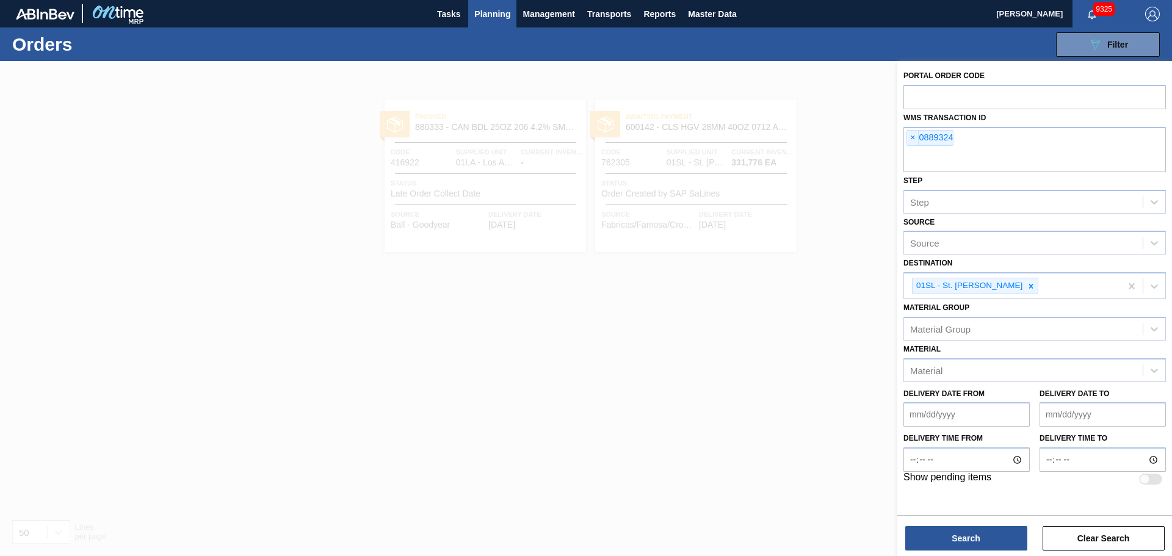
click at [851, 291] on div at bounding box center [586, 339] width 1172 height 556
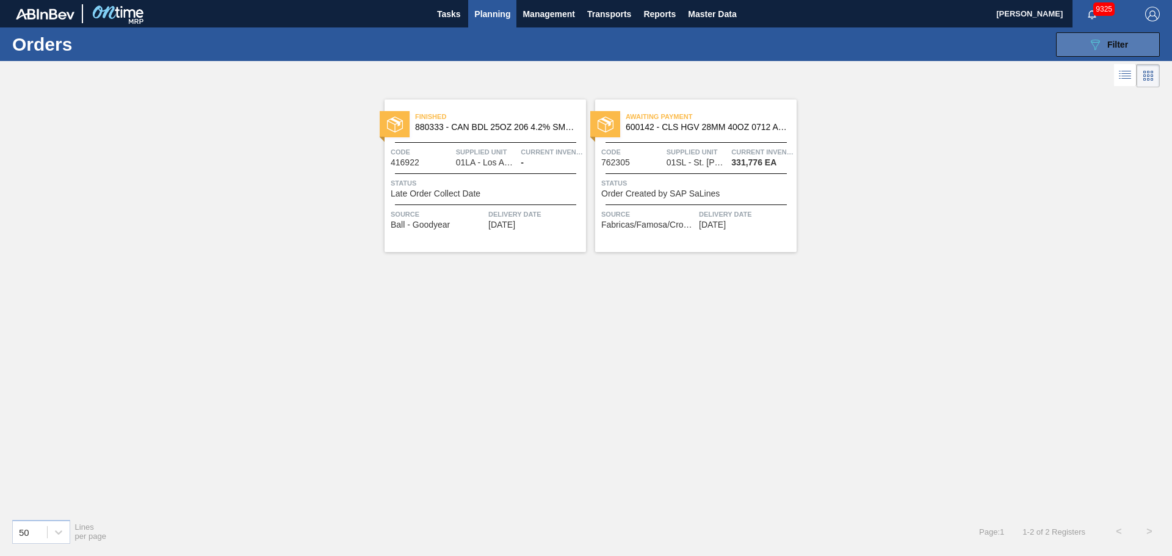
click at [1099, 48] on icon "089F7B8B-B2A5-4AFE-B5C0-19BA573D28AC" at bounding box center [1095, 44] width 15 height 15
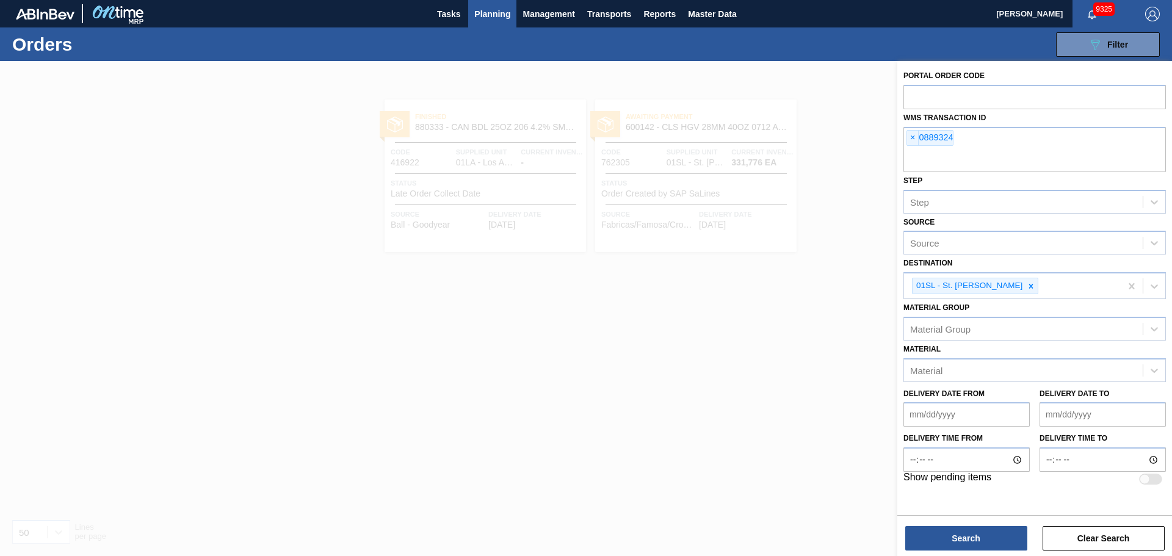
click at [841, 165] on div at bounding box center [586, 339] width 1172 height 556
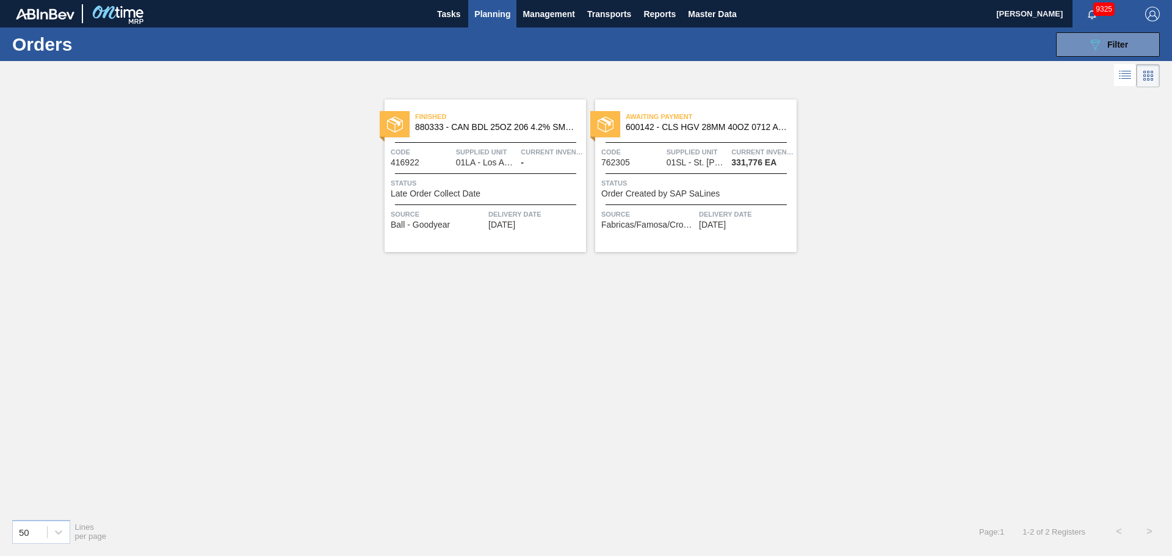
drag, startPoint x: 793, startPoint y: 333, endPoint x: 793, endPoint y: 232, distance: 100.7
click at [793, 333] on div "Finished 880333 - CAN BDL 25OZ 206 4.2% SMTH 1122 GEN BEER Code 416922 Supplied…" at bounding box center [586, 299] width 1172 height 419
